Goal: Task Accomplishment & Management: Manage account settings

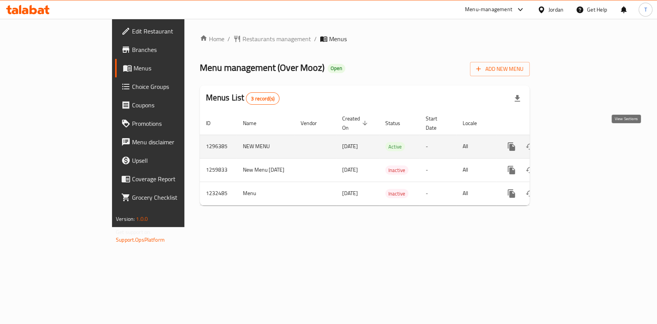
click at [572, 142] on icon "enhanced table" at bounding box center [567, 146] width 9 height 9
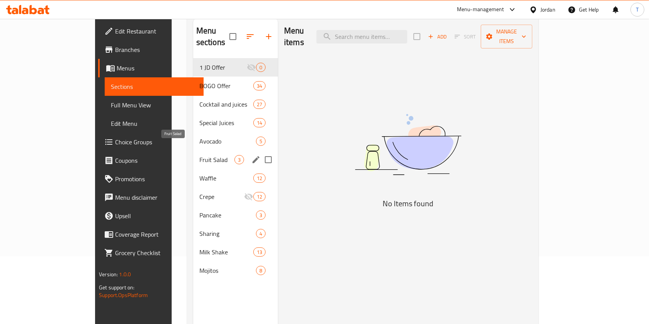
scroll to position [102, 0]
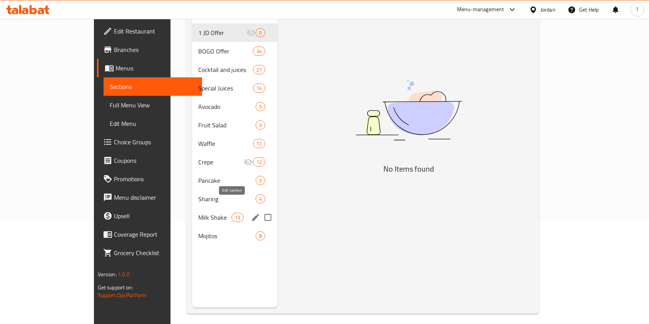
click at [252, 214] on icon "edit" at bounding box center [255, 217] width 7 height 7
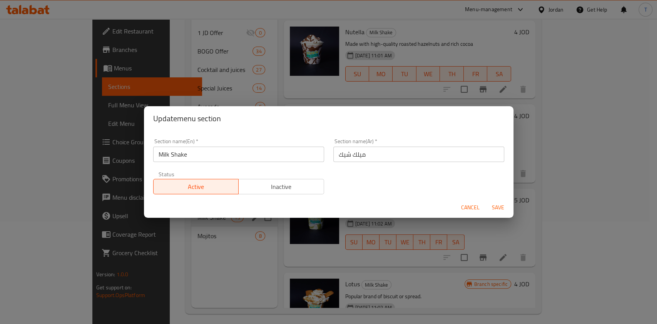
click at [283, 181] on span "Inactive" at bounding box center [281, 186] width 79 height 11
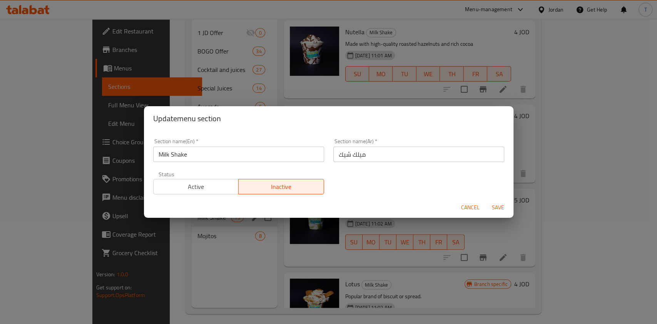
click at [502, 207] on span "Save" at bounding box center [498, 208] width 18 height 10
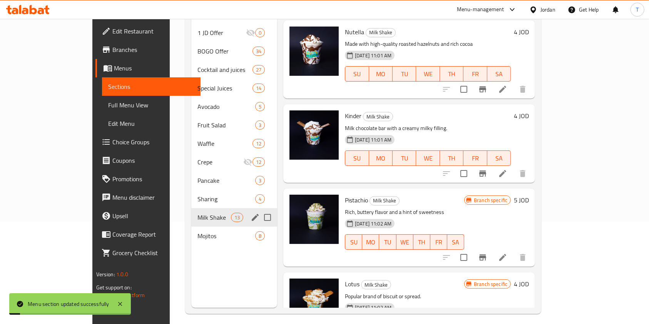
click at [192, 280] on div "Menu sections 1 JD Offer 0 BOGO Offer 34 Cocktail and juices 27 Special Juices …" at bounding box center [234, 146] width 86 height 324
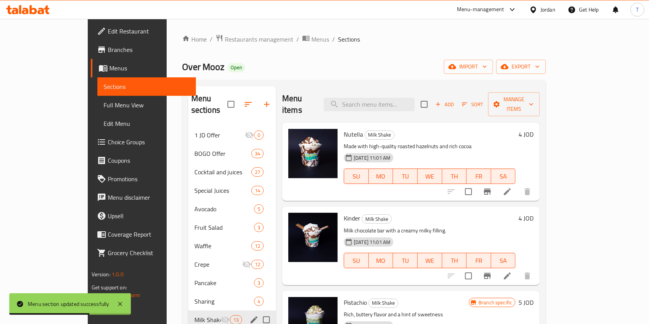
click at [503, 5] on div "Menu-management" at bounding box center [487, 9] width 72 height 18
click at [493, 8] on div "Menu-management" at bounding box center [480, 9] width 47 height 9
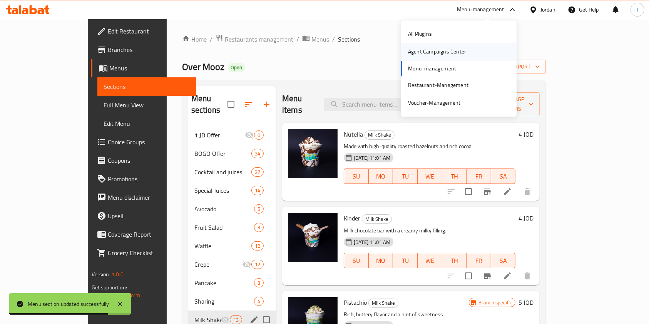
click at [463, 54] on div "Agent Campaigns Center" at bounding box center [437, 52] width 58 height 8
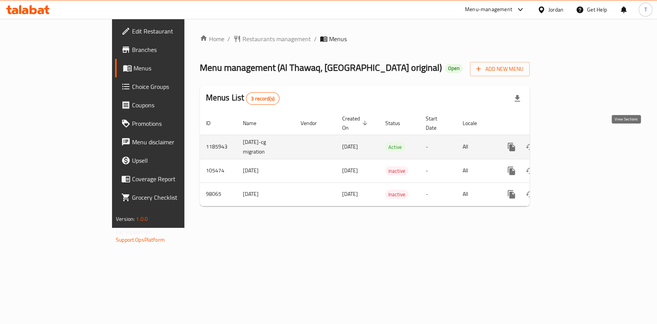
click at [576, 138] on link "enhanced table" at bounding box center [567, 147] width 18 height 18
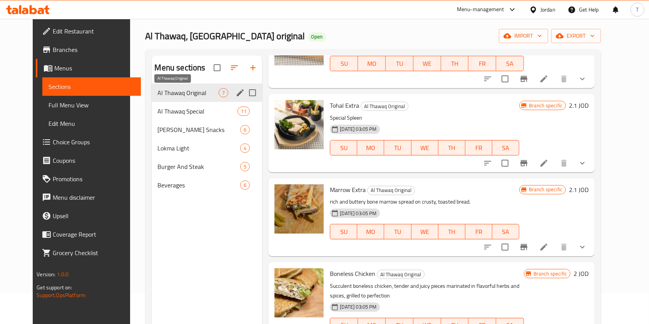
scroll to position [30, 0]
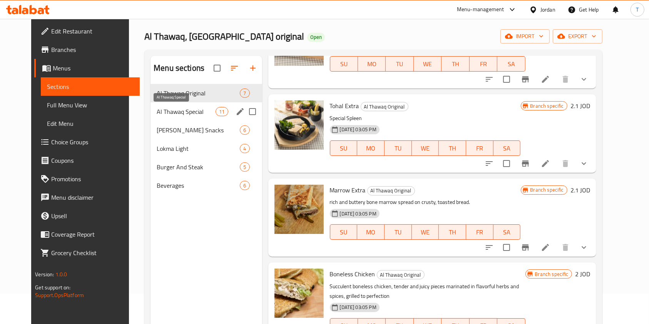
click at [184, 113] on span "Al Thawaq Special" at bounding box center [186, 111] width 59 height 9
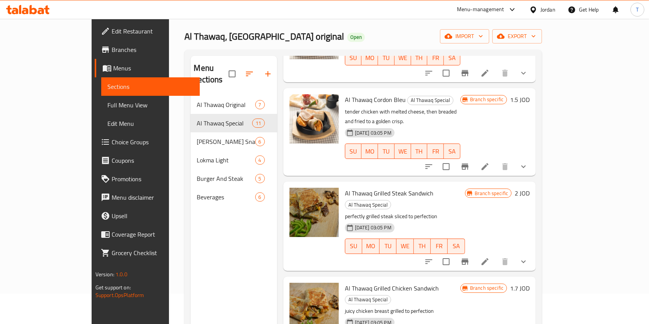
scroll to position [183, 0]
drag, startPoint x: 350, startPoint y: 78, endPoint x: 385, endPoint y: 72, distance: 35.2
click at [385, 91] on div "Al Thawaq Cordon Bleu Al Thawaq Special tender chicken with melted cheese, then…" at bounding box center [403, 132] width 122 height 82
copy h6 "Cordon Bleu"
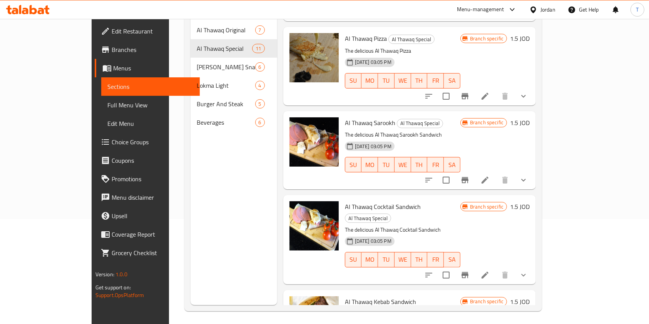
scroll to position [108, 0]
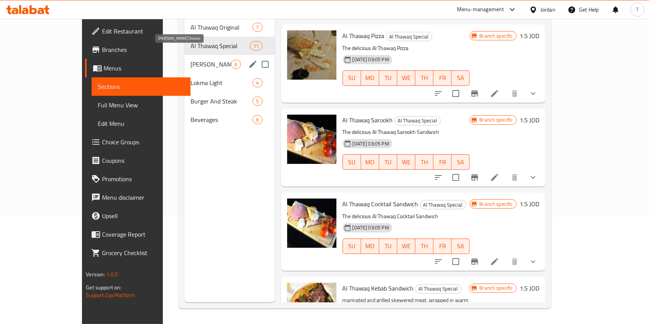
click at [191, 60] on span "[PERSON_NAME] Snacks" at bounding box center [211, 64] width 40 height 9
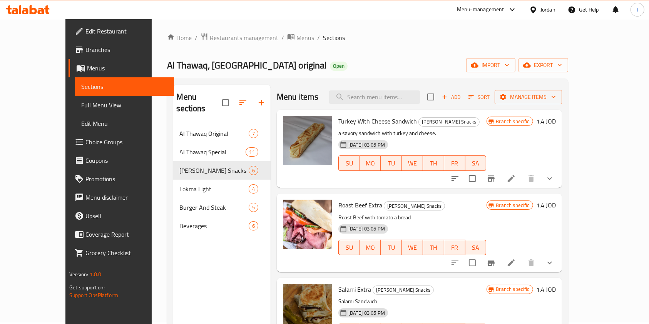
scroll to position [0, 0]
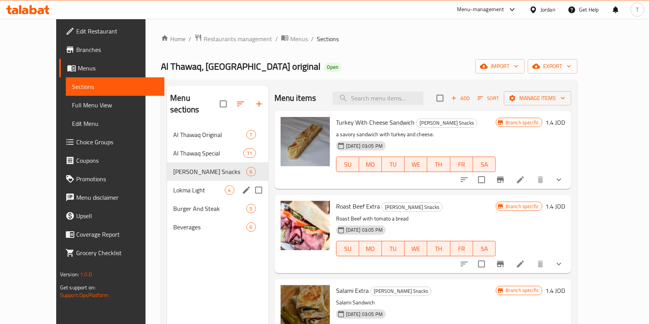
click at [172, 181] on div "Lokma Light 4" at bounding box center [217, 190] width 101 height 18
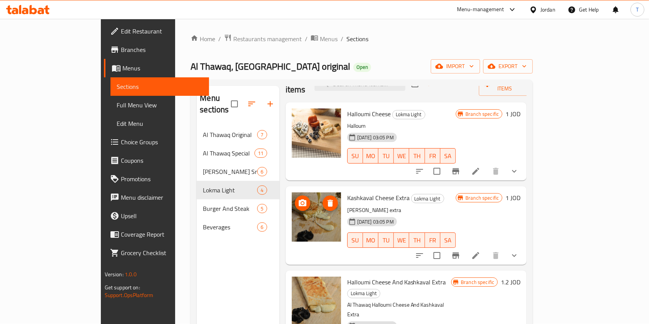
scroll to position [72, 0]
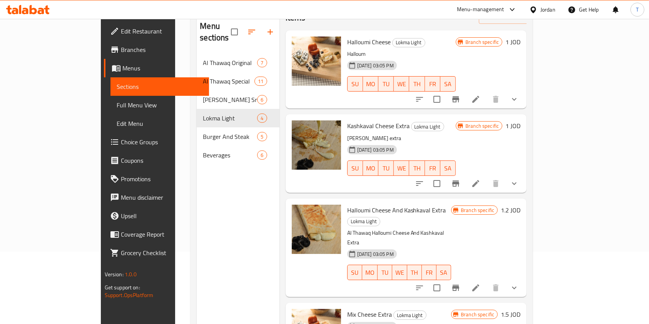
click at [347, 120] on span "Kashkaval Cheese Extra" at bounding box center [378, 126] width 62 height 12
copy span "Kashkaval"
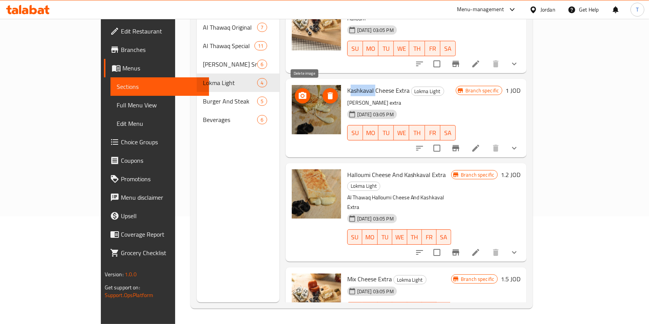
scroll to position [0, 0]
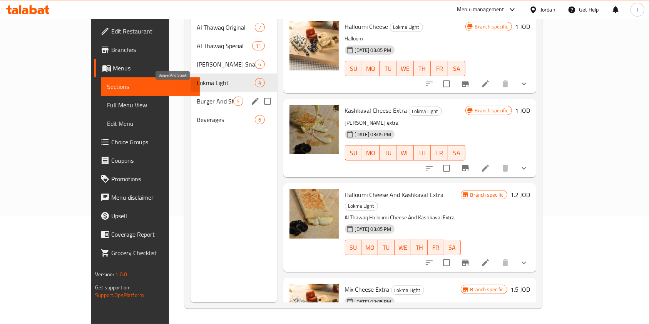
click at [197, 97] on span "Burger And Steak" at bounding box center [215, 101] width 37 height 9
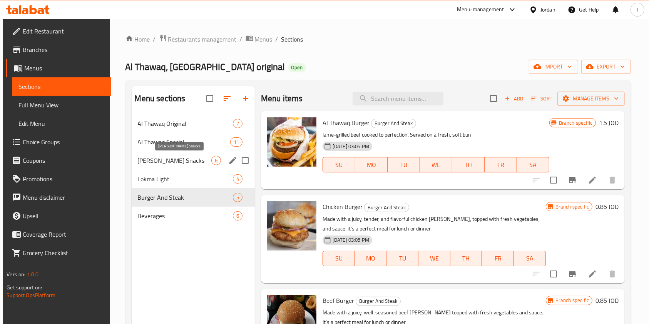
click at [165, 164] on span "[PERSON_NAME] Snacks" at bounding box center [175, 160] width 74 height 9
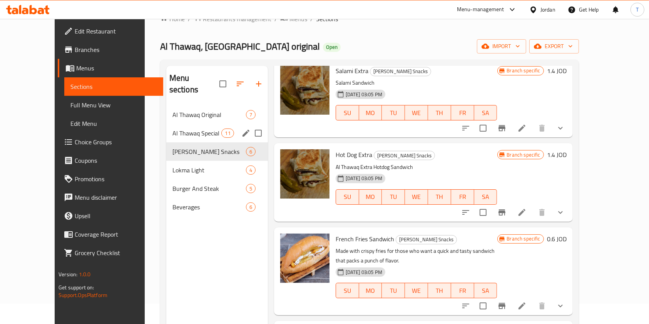
scroll to position [17, 0]
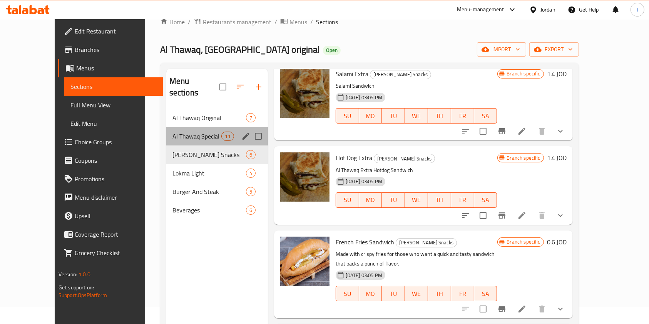
click at [166, 131] on div "Al Thawaq Special 11" at bounding box center [217, 136] width 102 height 18
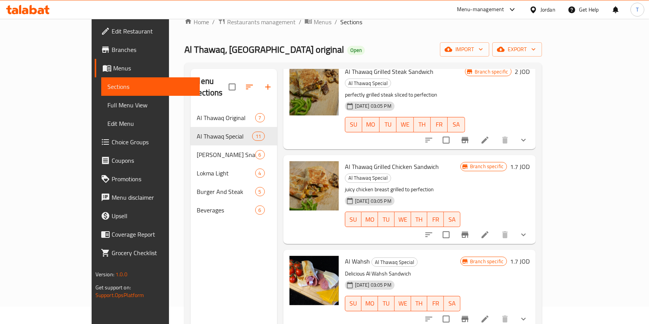
scroll to position [317, 0]
